Goal: Transaction & Acquisition: Purchase product/service

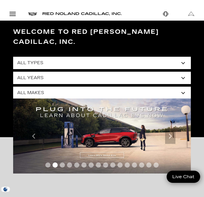
click at [12, 14] on div "Open Menu Modal" at bounding box center [12, 14] width 9 height 6
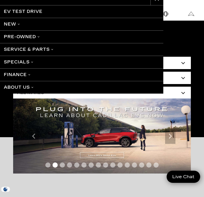
click at [31, 36] on link "Pre-Owned" at bounding box center [81, 36] width 163 height 13
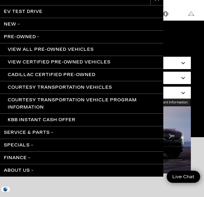
click at [70, 51] on link "View All Pre-Owned Vehicles" at bounding box center [81, 49] width 163 height 13
click at [65, 47] on link "View All Pre-Owned Vehicles" at bounding box center [81, 49] width 163 height 13
click at [59, 52] on link "View All Pre-Owned Vehicles" at bounding box center [81, 49] width 163 height 13
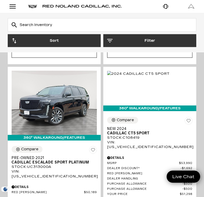
scroll to position [1003, 0]
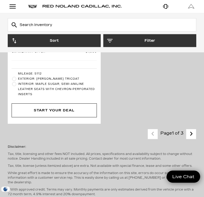
click at [191, 130] on icon "next page" at bounding box center [191, 134] width 3 height 8
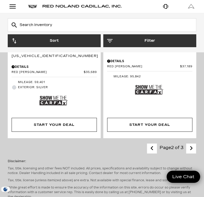
scroll to position [2079, 0]
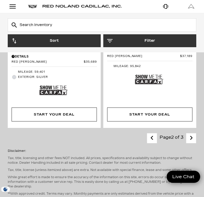
click at [192, 134] on icon "next page" at bounding box center [191, 138] width 3 height 8
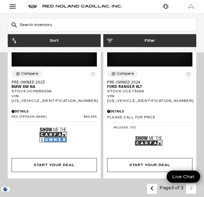
scroll to position [732, 0]
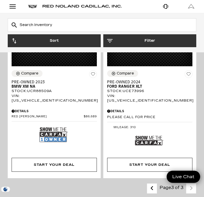
click at [181, 157] on div "See Payment Options Start Your Deal" at bounding box center [149, 166] width 93 height 23
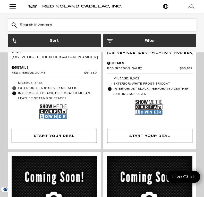
scroll to position [577, 0]
